Goal: Information Seeking & Learning: Learn about a topic

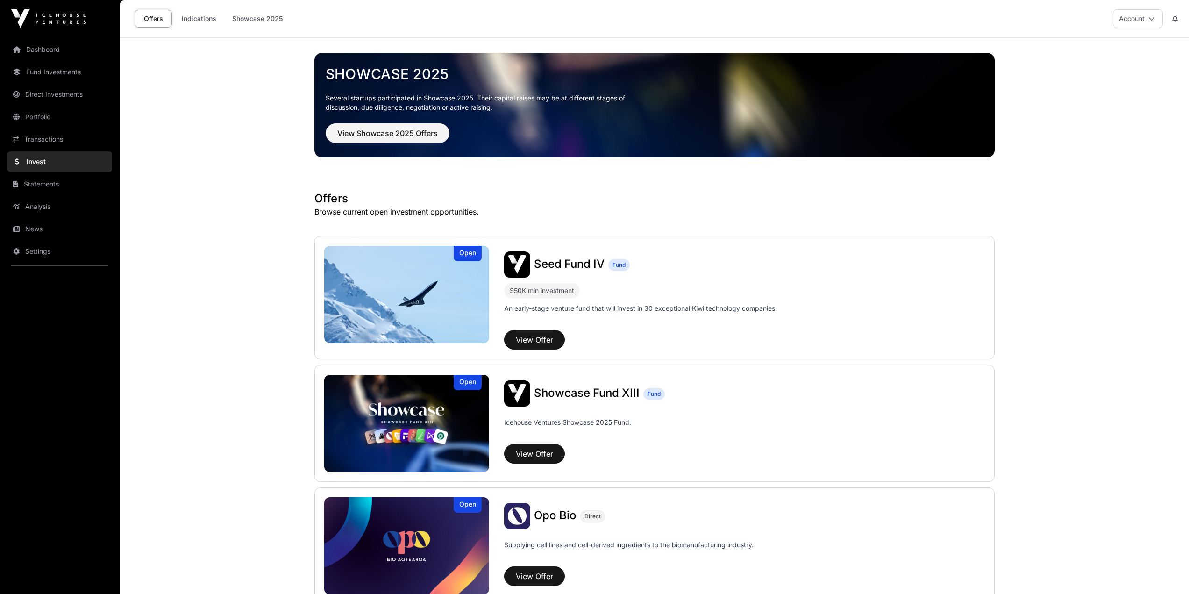
click at [44, 223] on link "News" at bounding box center [59, 229] width 105 height 21
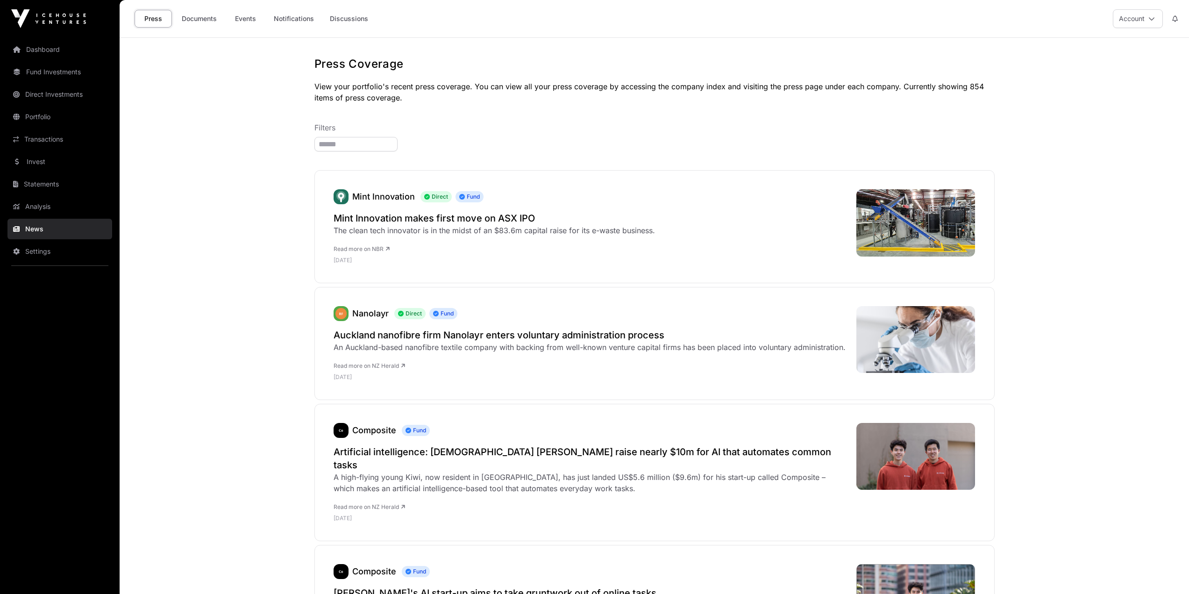
click at [244, 19] on link "Events" at bounding box center [245, 19] width 37 height 18
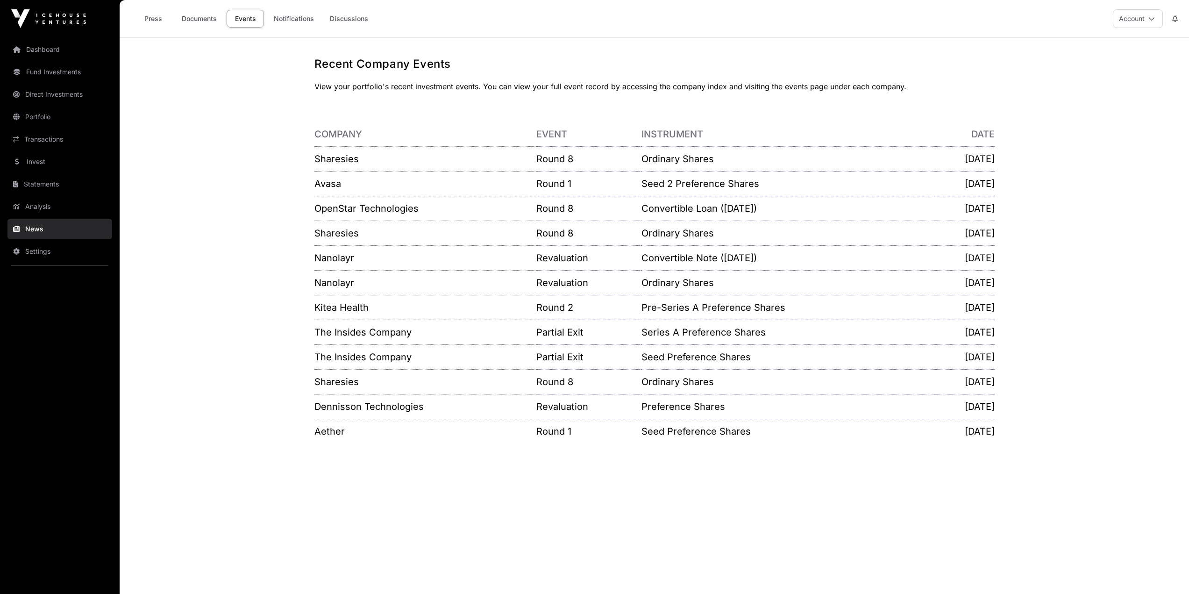
click at [363, 210] on link "OpenStar Technologies" at bounding box center [367, 208] width 104 height 11
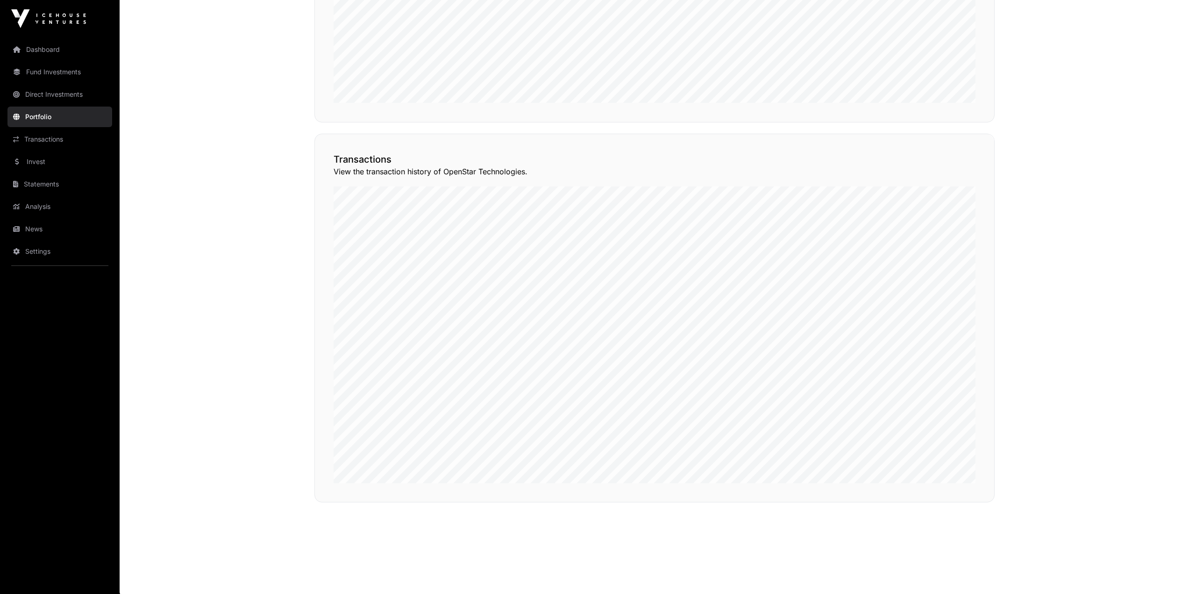
scroll to position [749, 0]
click at [45, 43] on link "Dashboard" at bounding box center [59, 49] width 105 height 21
